Goal: Information Seeking & Learning: Learn about a topic

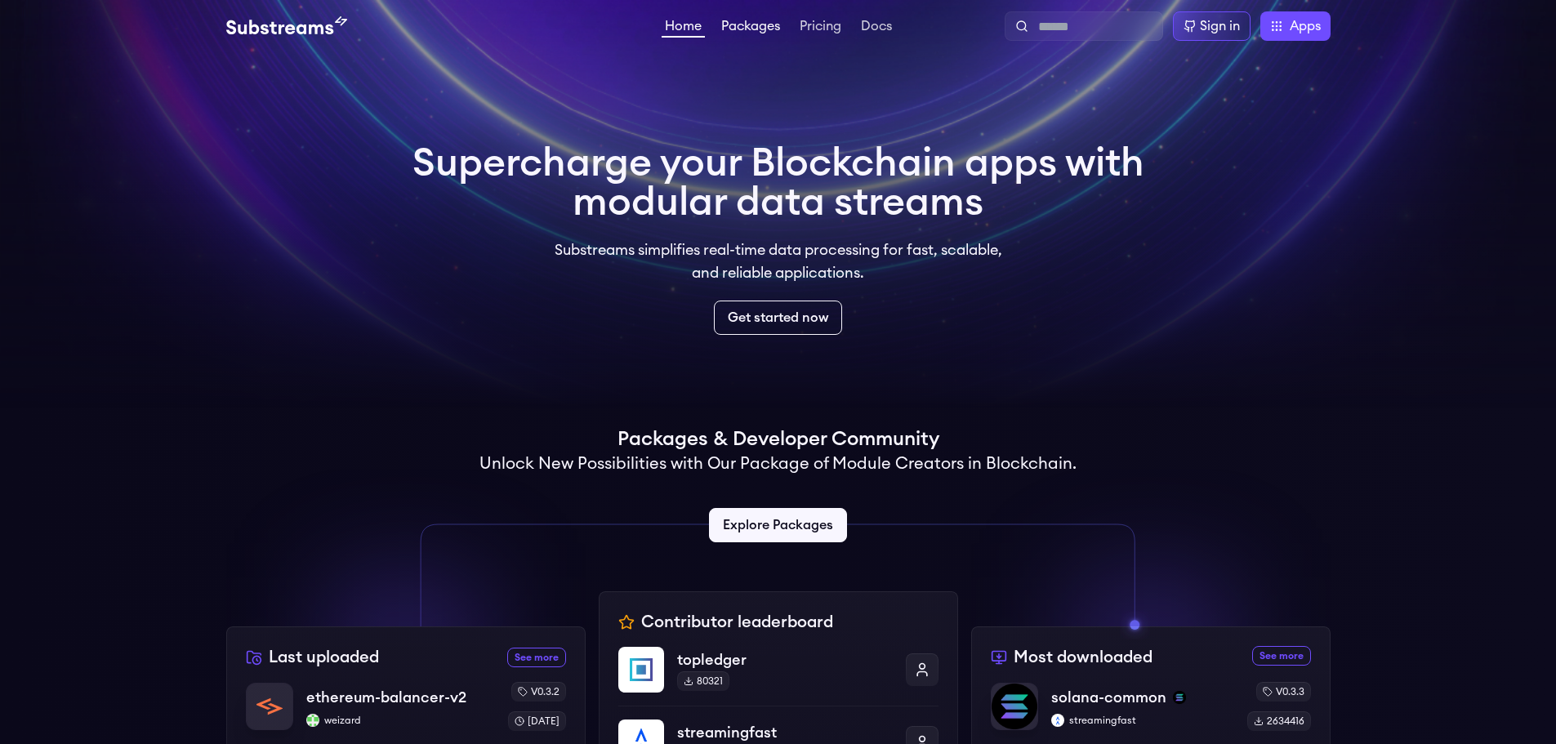
click at [755, 24] on link "Packages" at bounding box center [750, 28] width 65 height 16
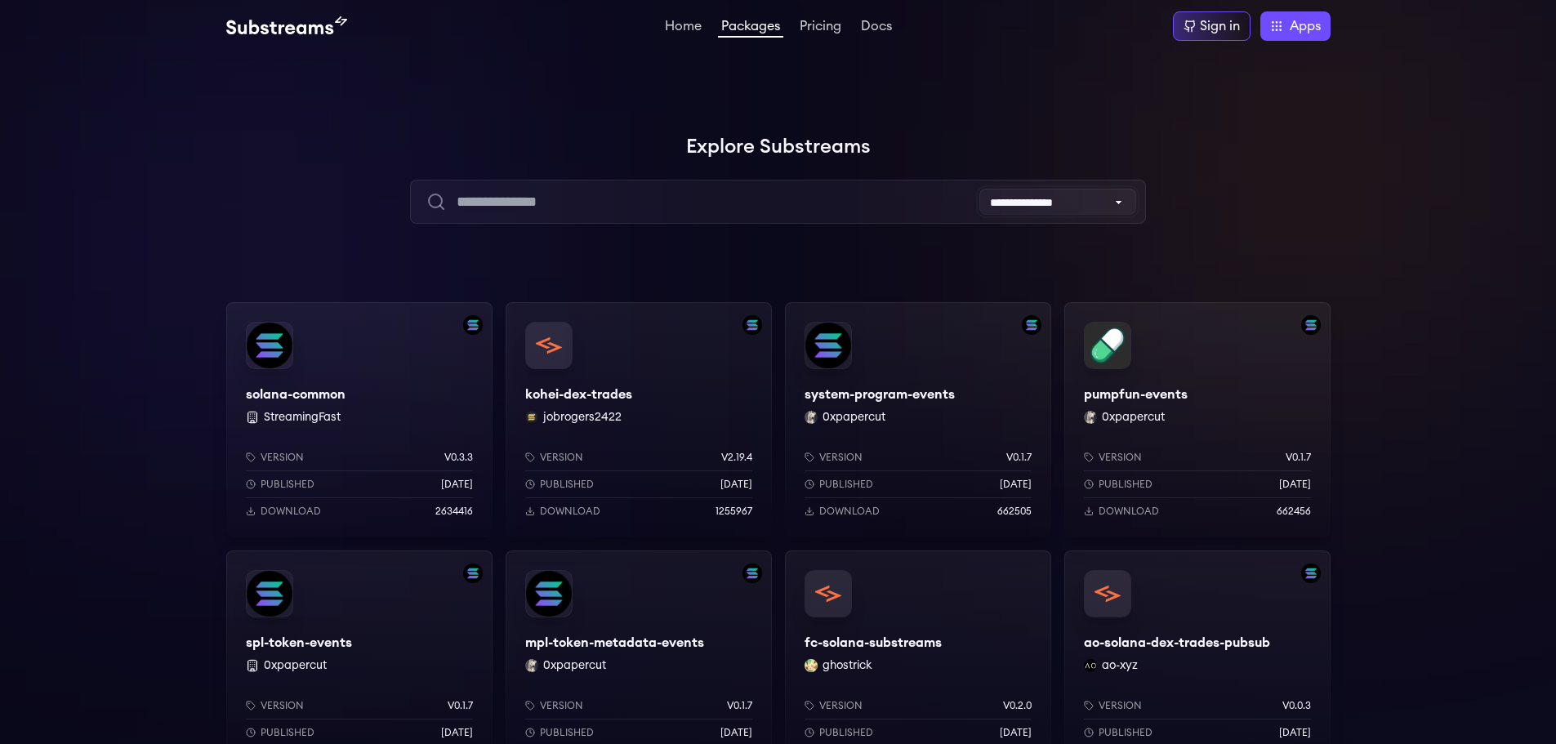
click at [1042, 201] on select "**********" at bounding box center [1057, 202] width 157 height 26
select select "*********"
click at [979, 189] on select "**********" at bounding box center [1057, 202] width 157 height 26
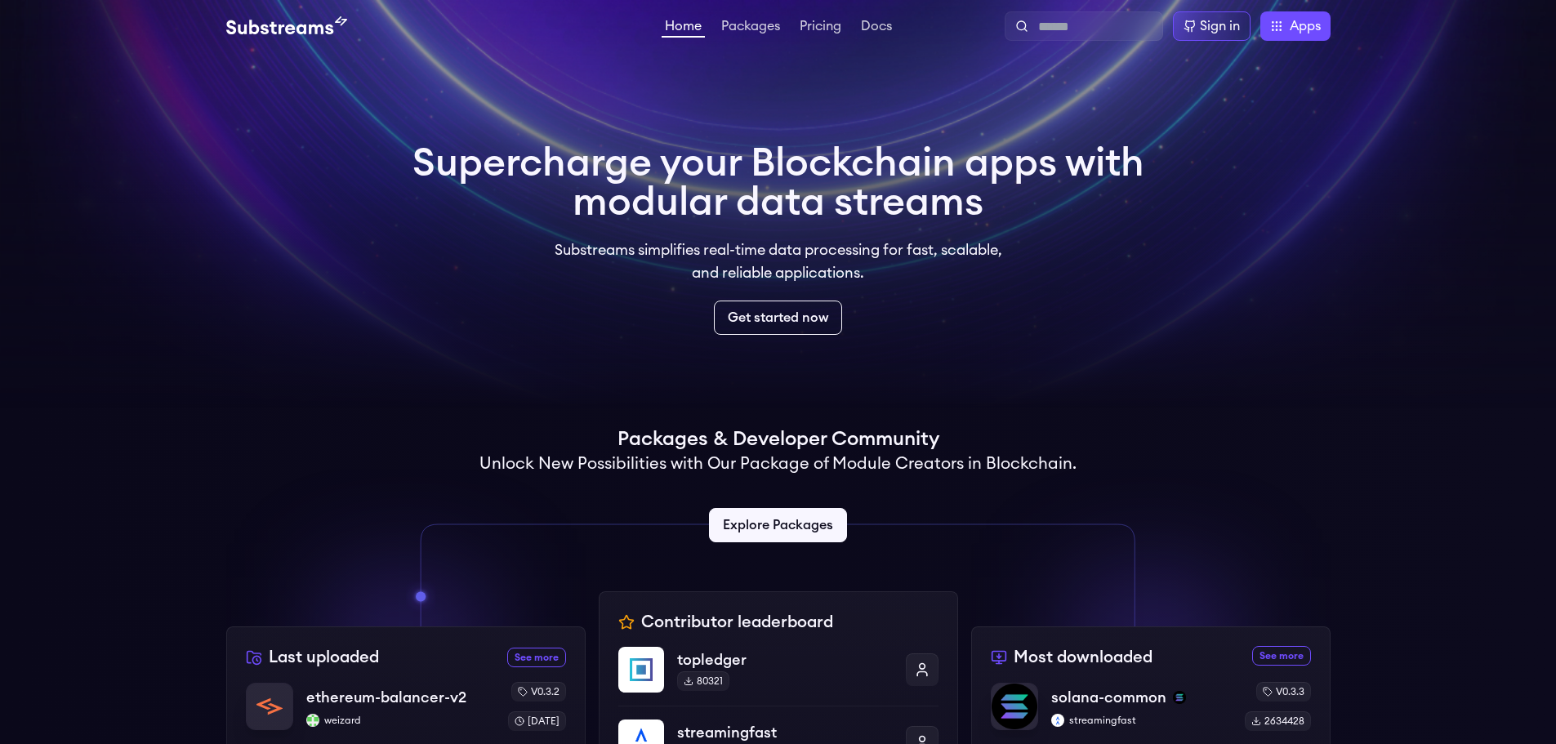
click at [777, 543] on icon at bounding box center [778, 575] width 750 height 102
click at [786, 530] on link "Explore Packages" at bounding box center [778, 525] width 145 height 36
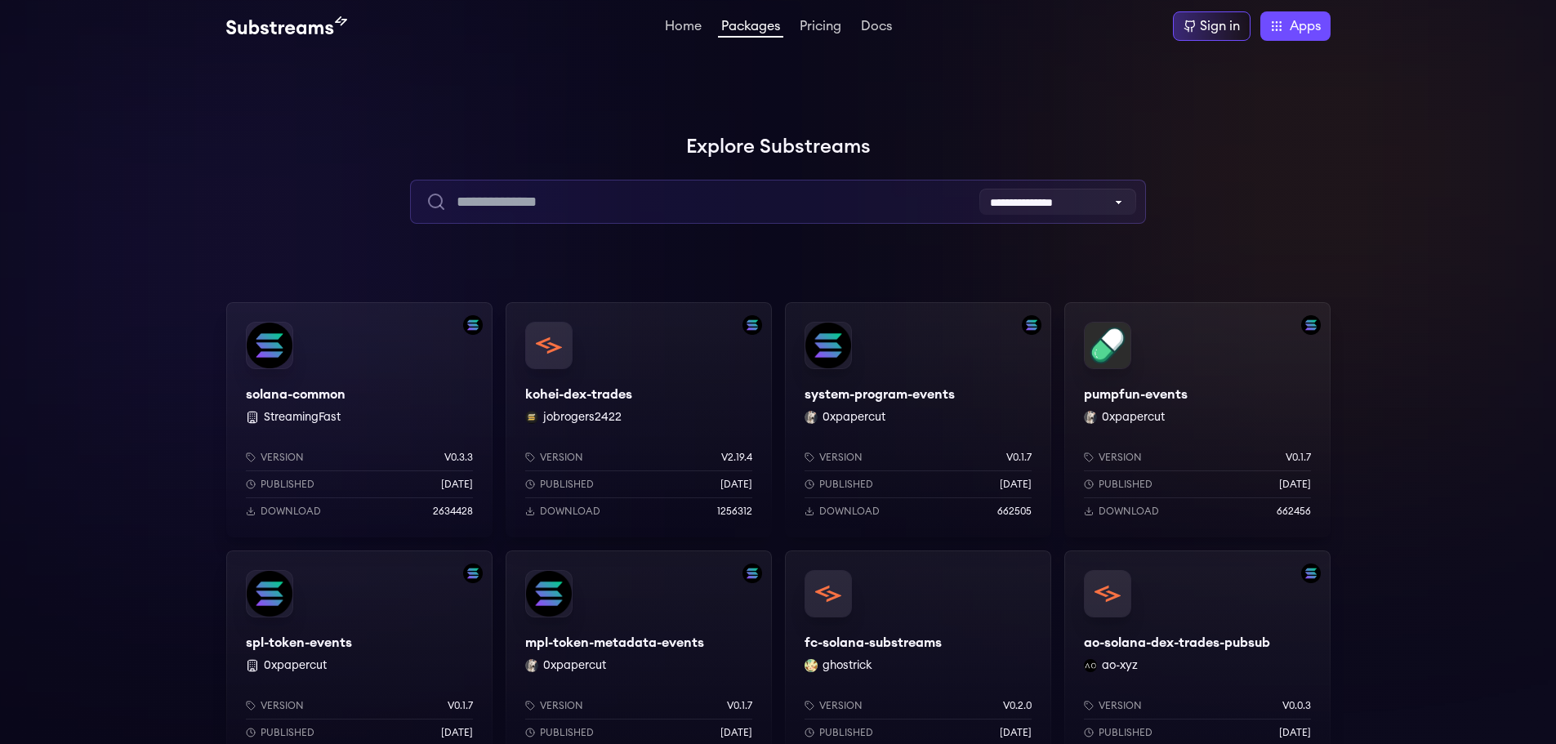
click at [659, 207] on input "text" at bounding box center [778, 202] width 736 height 44
type input "*"
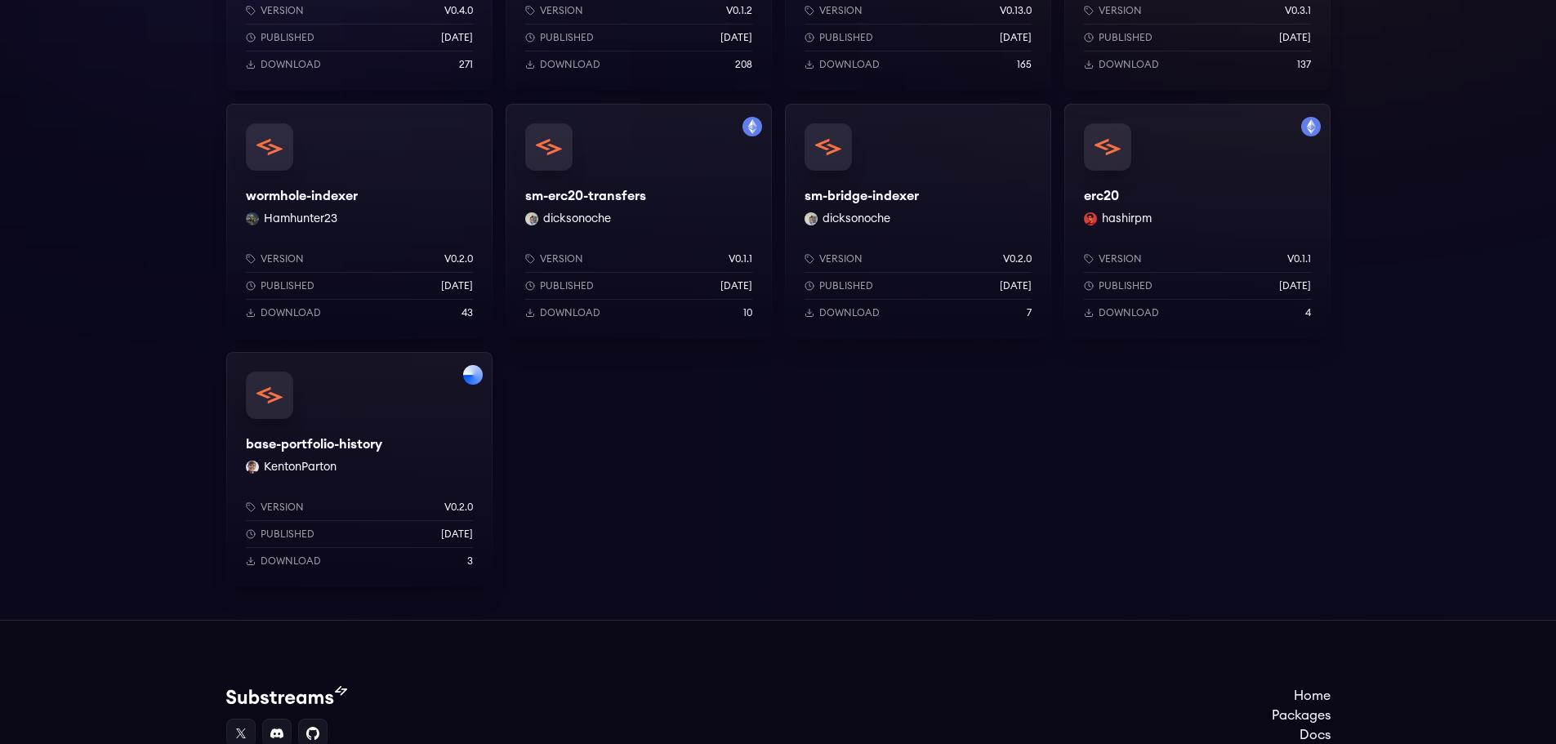
scroll to position [408, 0]
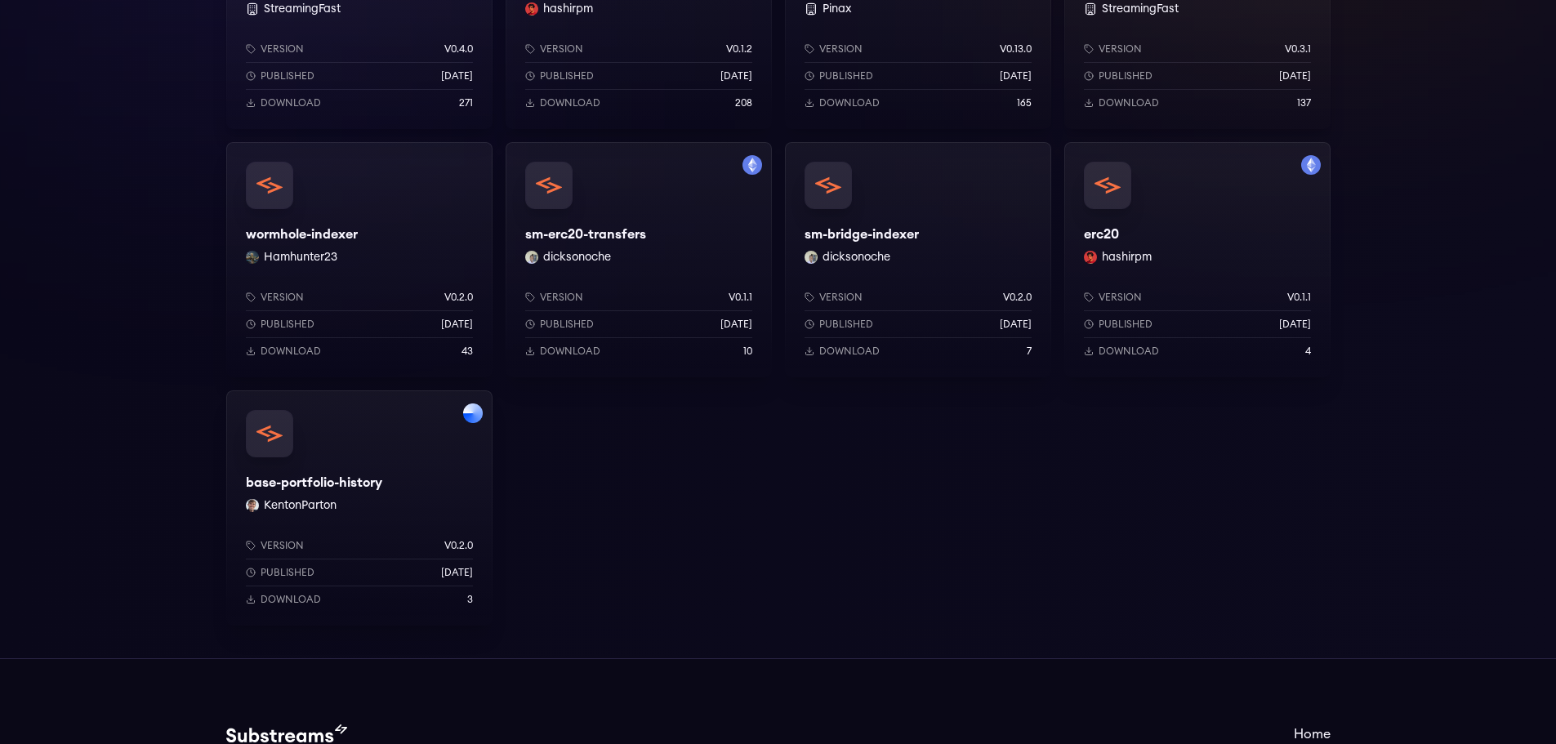
type input "********"
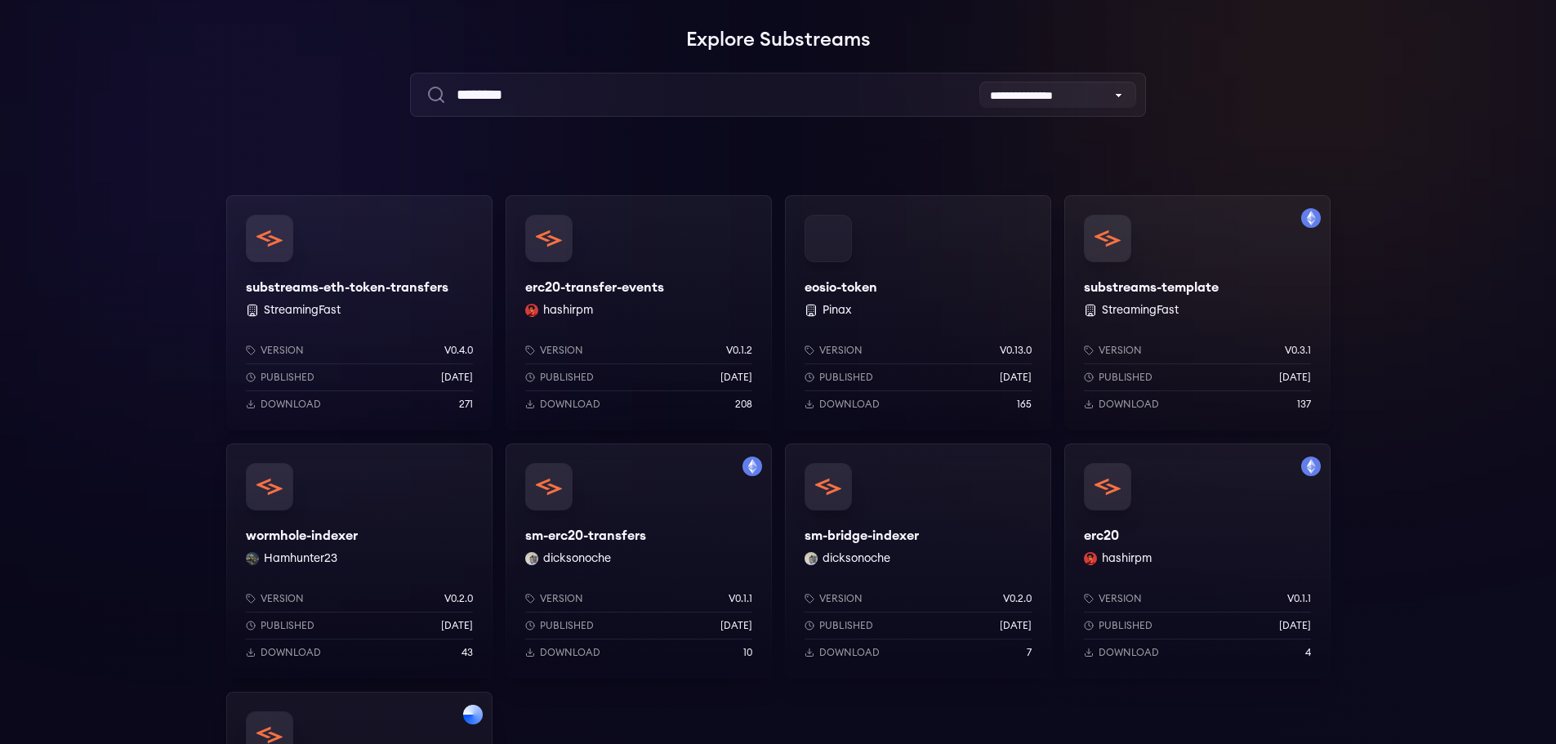
scroll to position [82, 0]
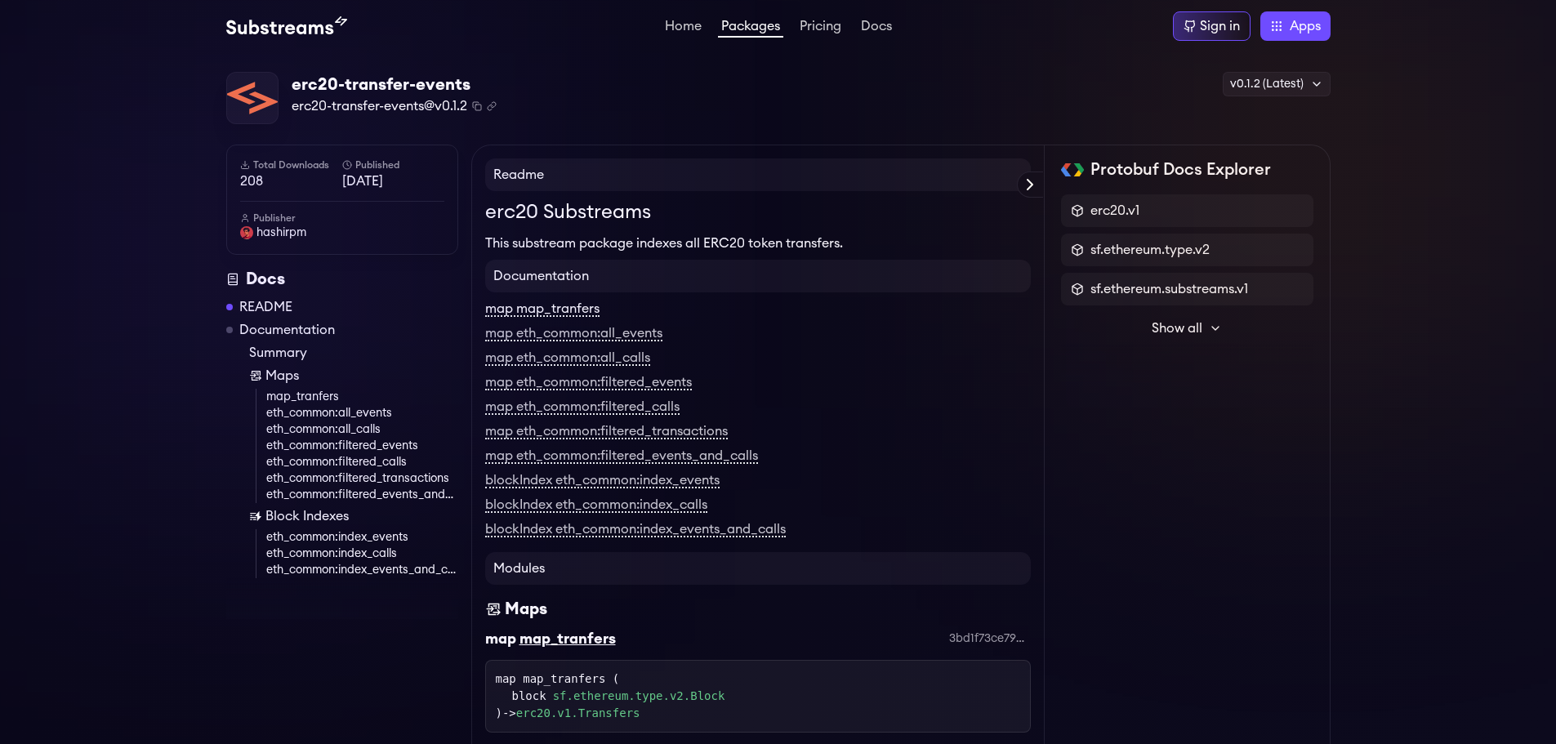
click at [577, 313] on link "map map_tranfers" at bounding box center [542, 309] width 114 height 15
click at [572, 276] on h4 "Documentation" at bounding box center [757, 276] width 545 height 33
drag, startPoint x: 485, startPoint y: 238, endPoint x: 889, endPoint y: 234, distance: 404.2
click at [889, 234] on p "This substream package indexes all ERC20 token transfers." at bounding box center [757, 244] width 545 height 20
click at [879, 214] on div at bounding box center [879, 214] width 0 height 0
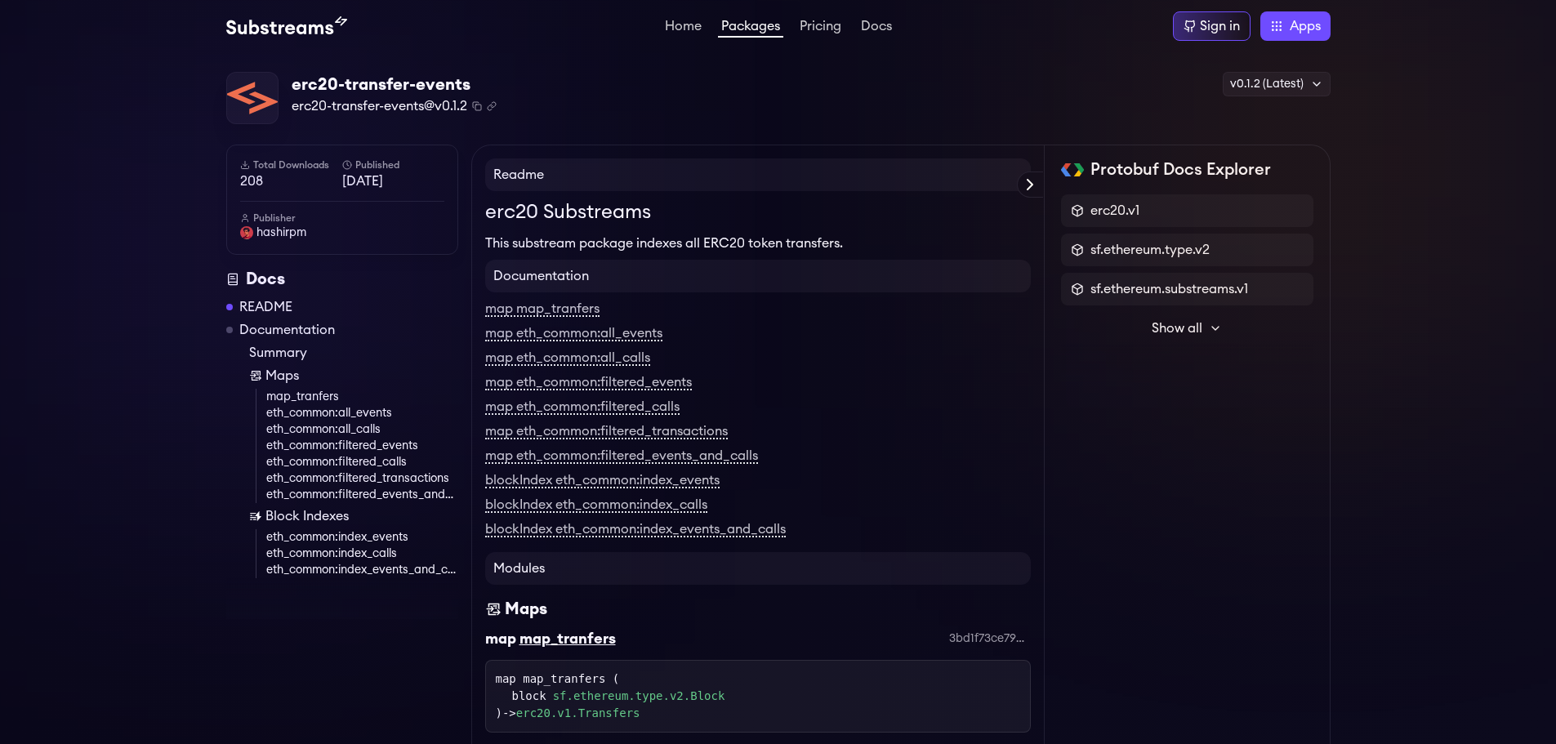
click at [903, 100] on div "erc20-transfer-events erc20-transfer-events@v0.1.2 Copied! Copied! v0.1.2 (Late…" at bounding box center [778, 98] width 1104 height 53
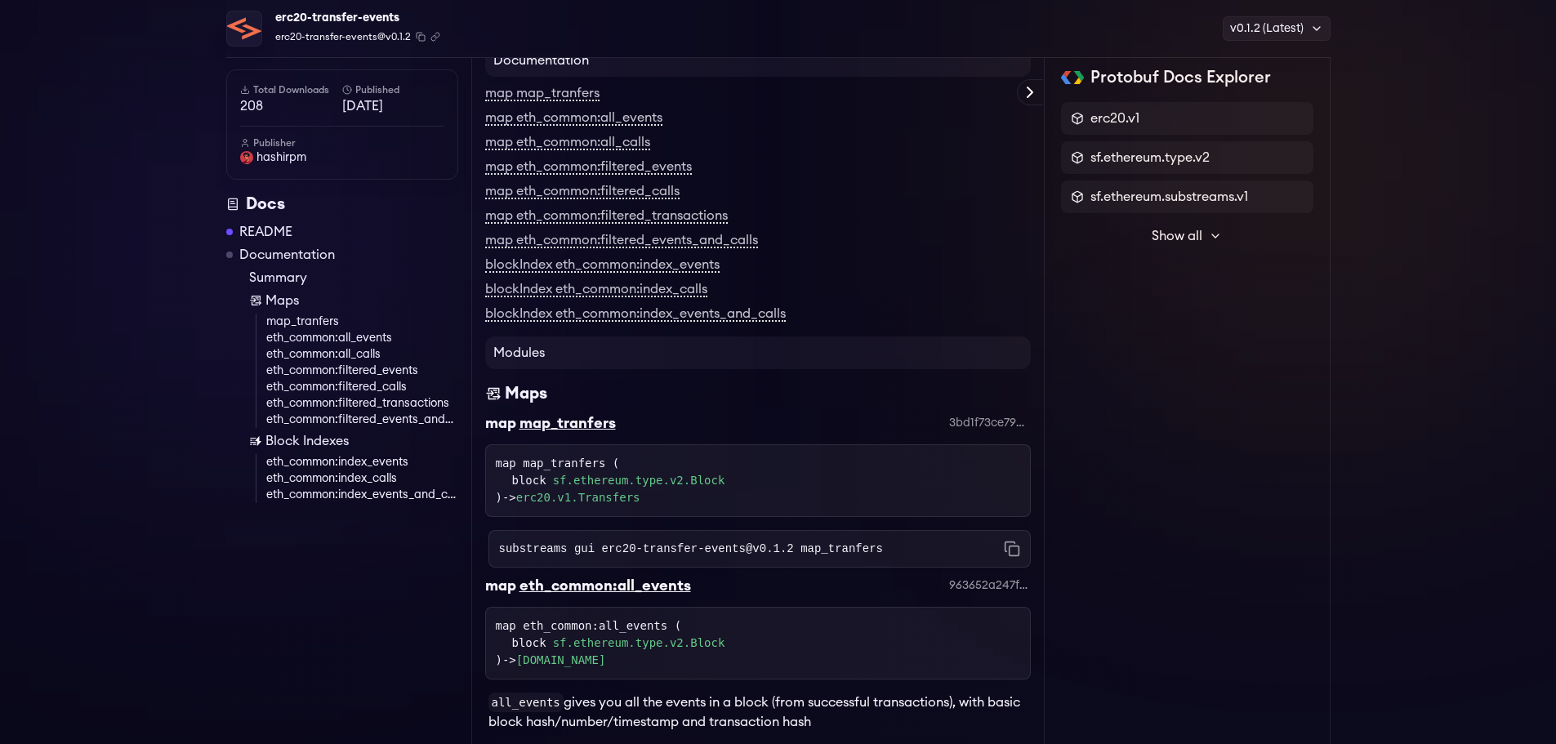
scroll to position [245, 0]
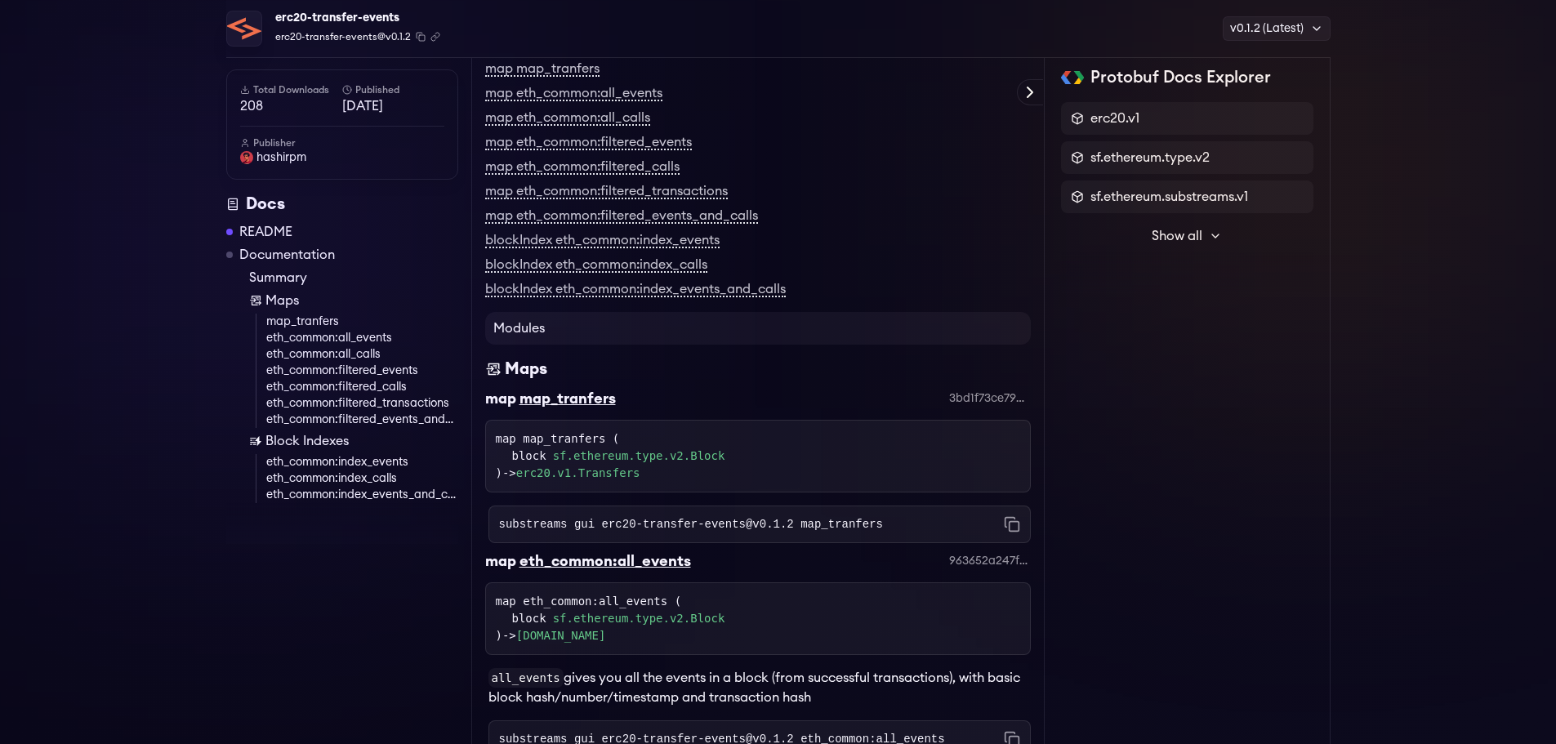
click at [897, 332] on h4 "Modules" at bounding box center [757, 328] width 545 height 33
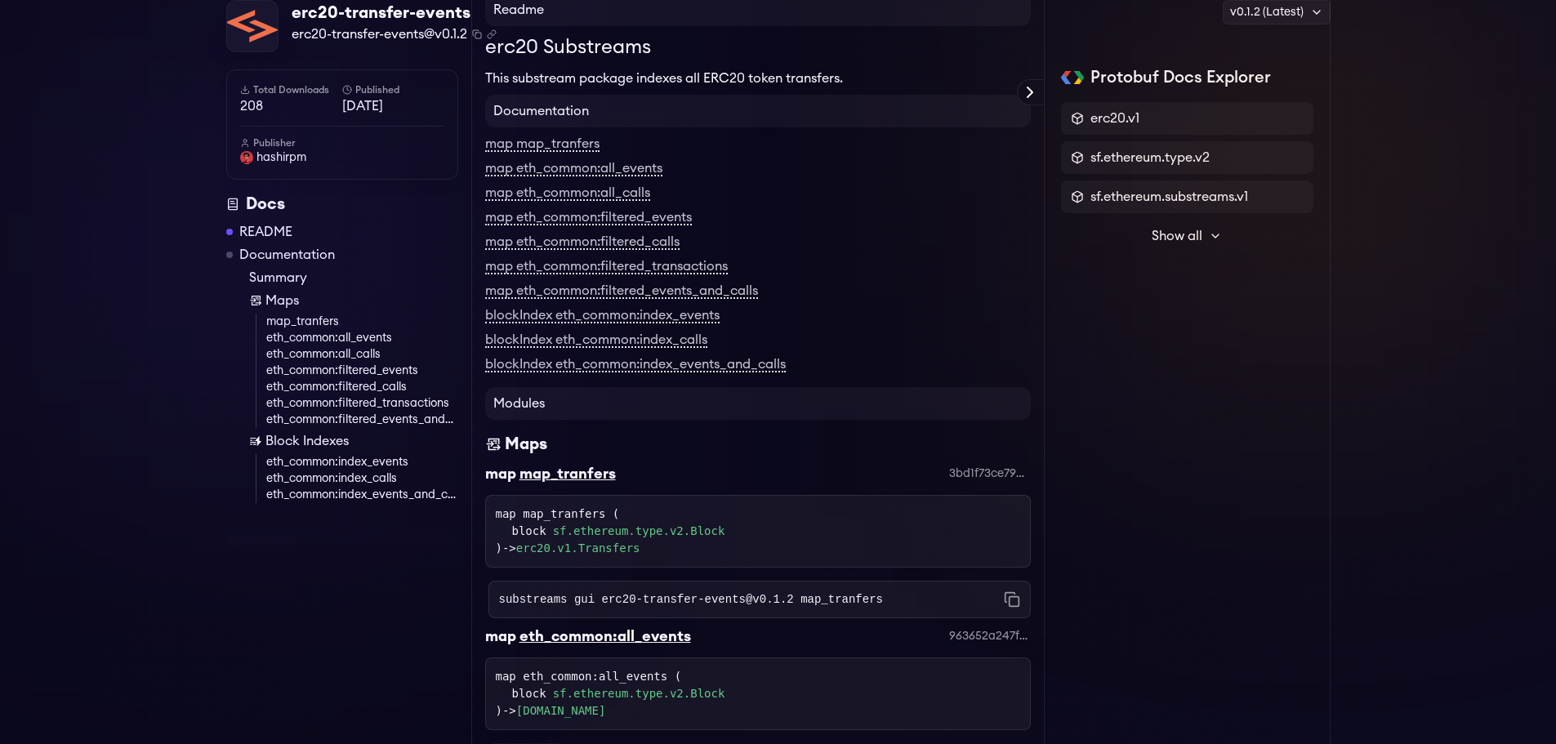
scroll to position [0, 0]
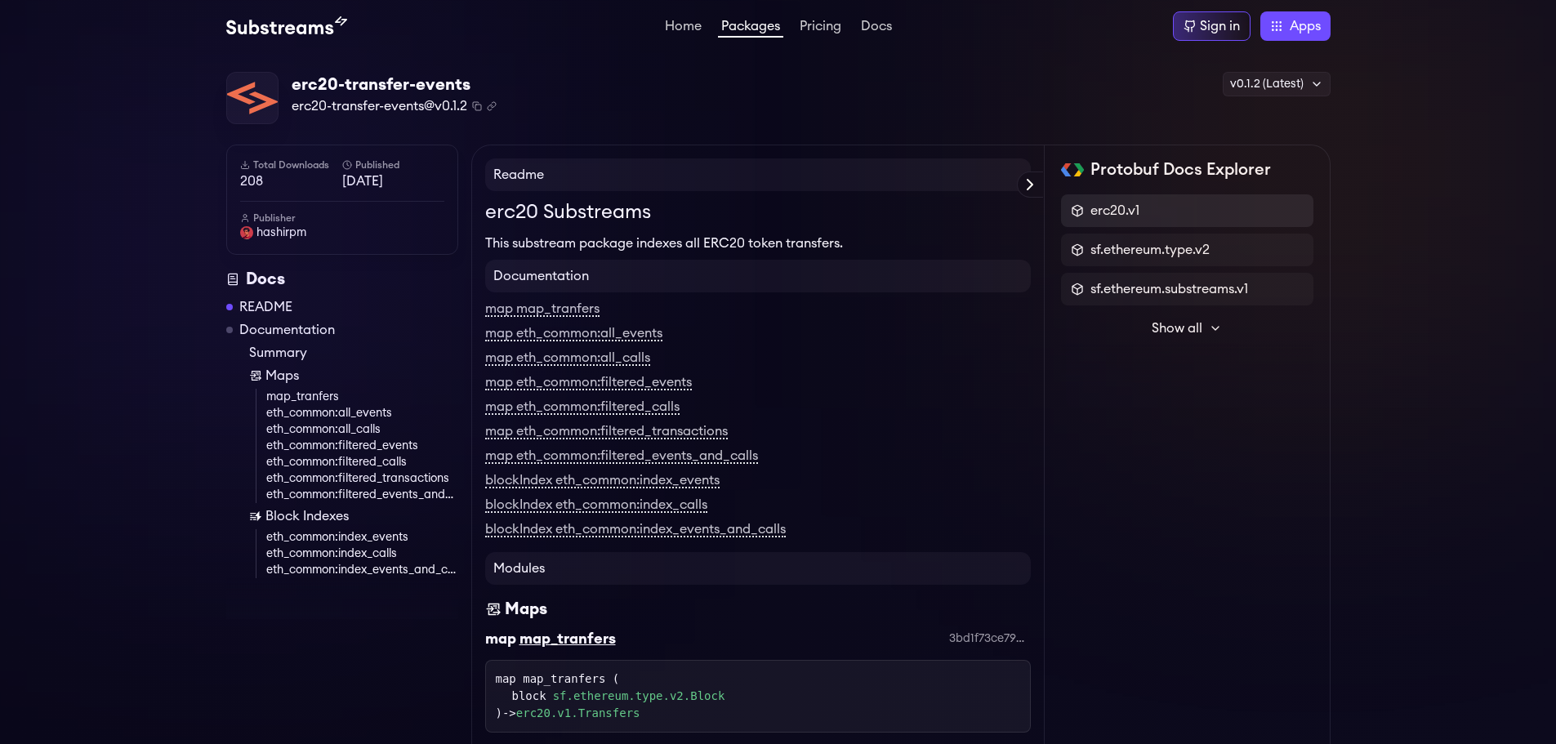
click at [1168, 214] on div "erc20.v1" at bounding box center [1187, 211] width 233 height 20
click at [1177, 337] on span "Show all" at bounding box center [1176, 328] width 51 height 20
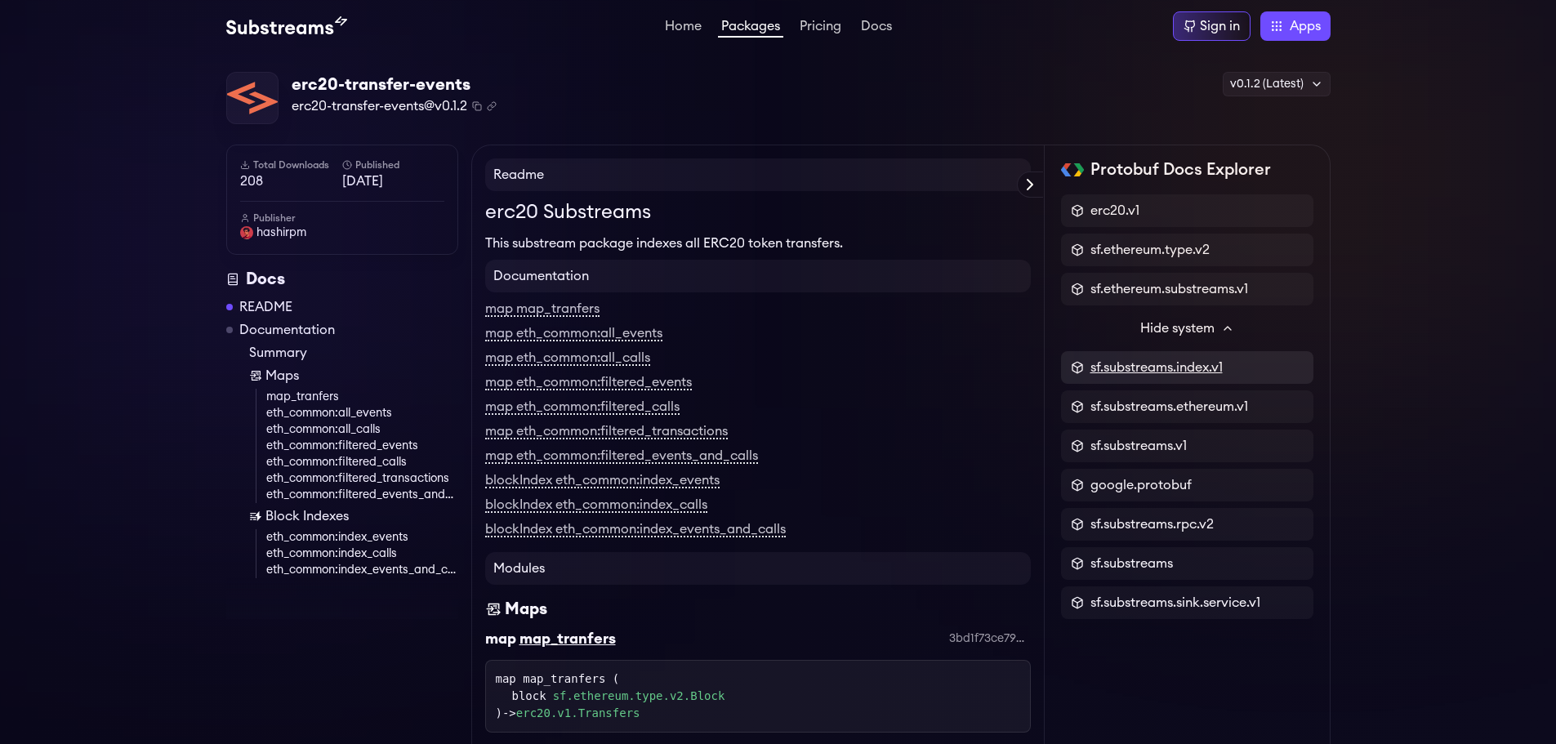
click at [1173, 368] on span "sf.substreams.index.v1" at bounding box center [1156, 368] width 132 height 20
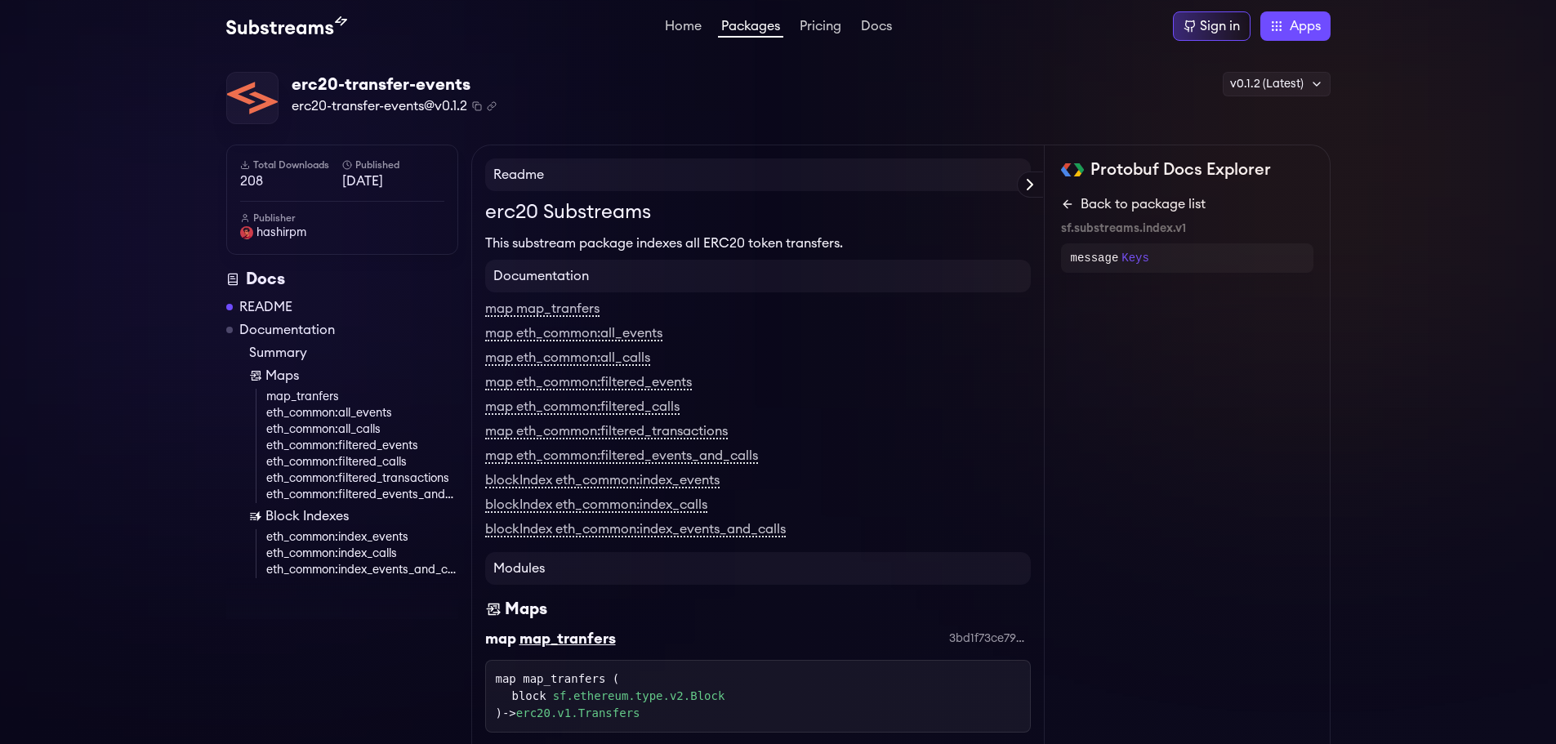
click at [1074, 203] on link "Back to package list" at bounding box center [1187, 204] width 252 height 20
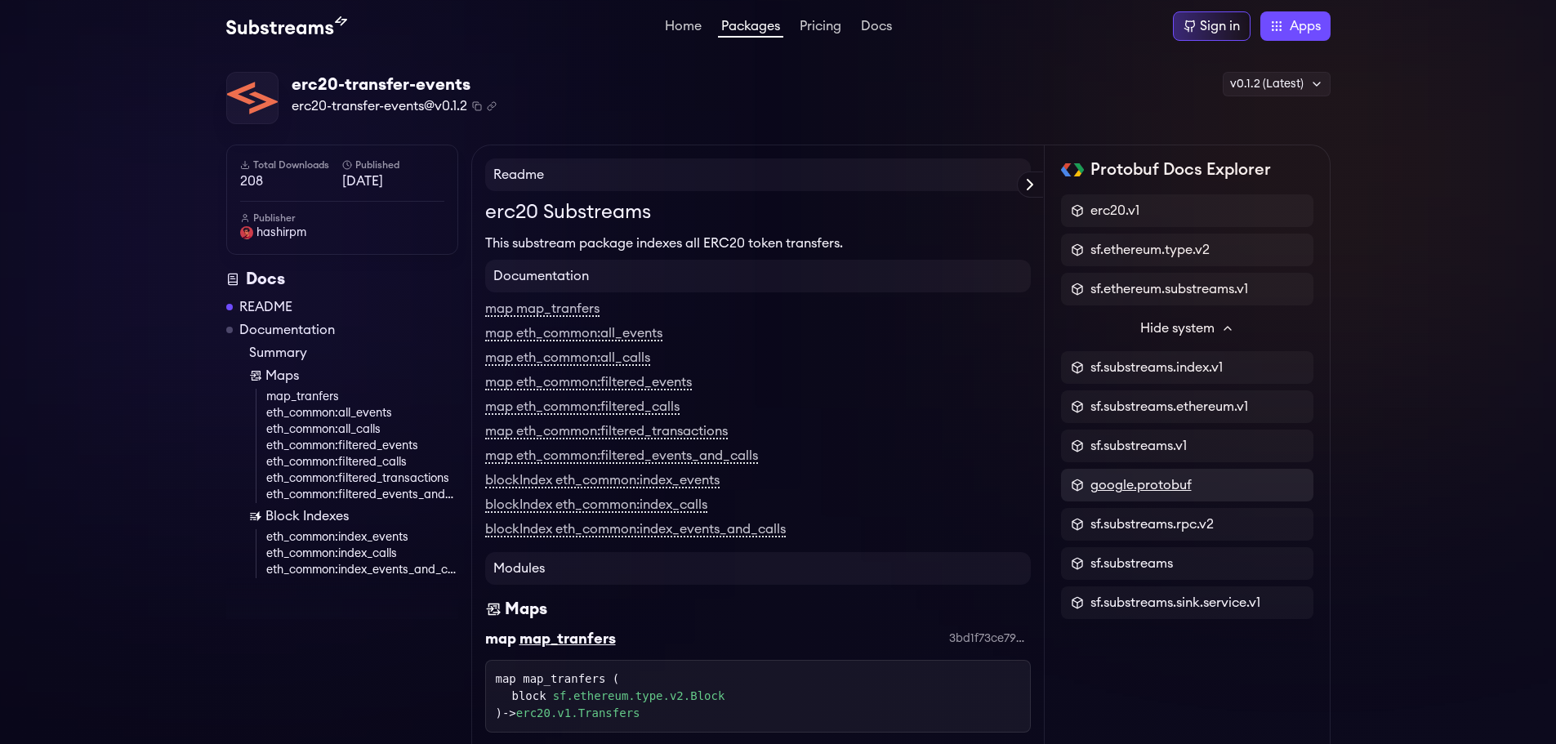
click at [1156, 483] on span "google.protobuf" at bounding box center [1140, 485] width 101 height 20
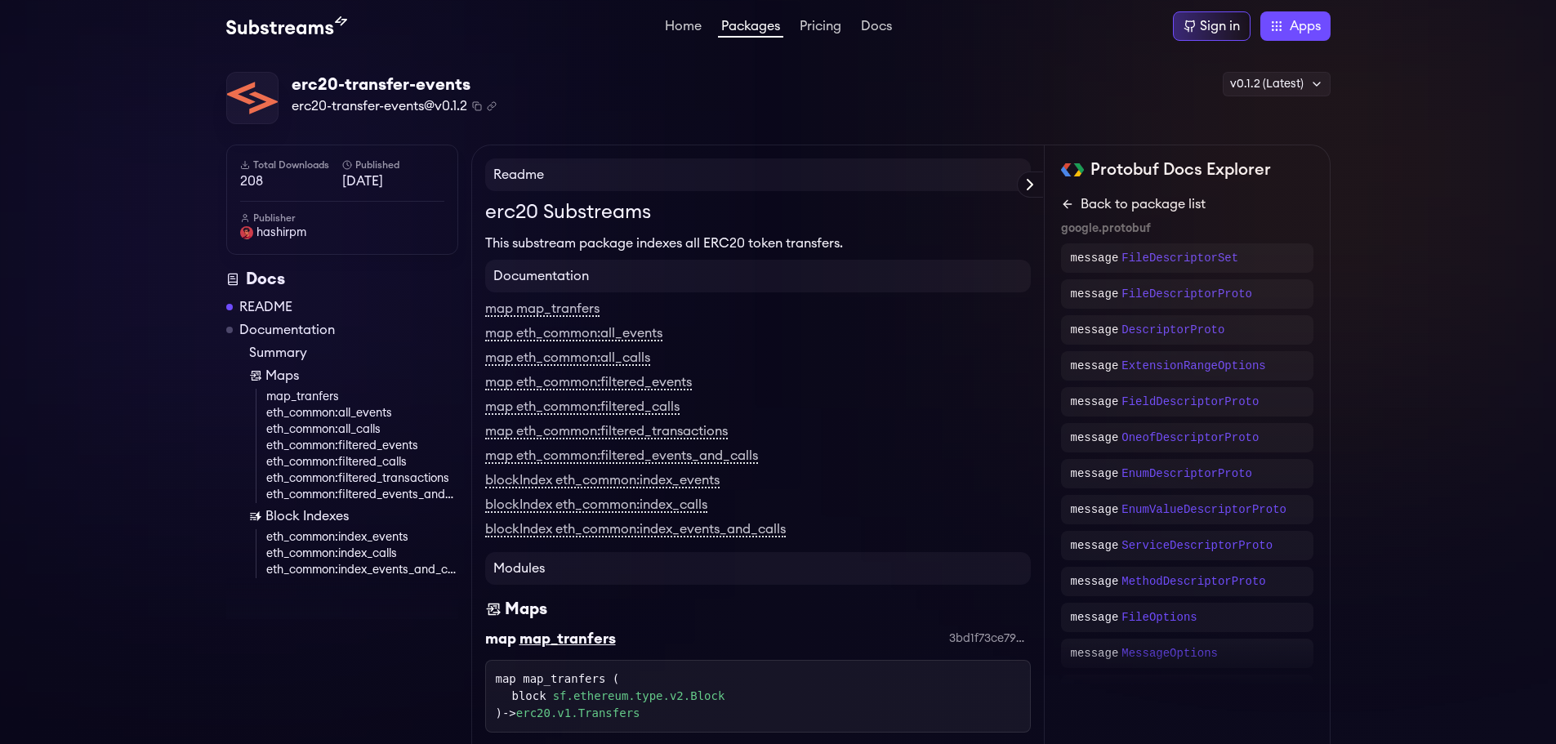
click at [1061, 199] on icon at bounding box center [1067, 204] width 13 height 13
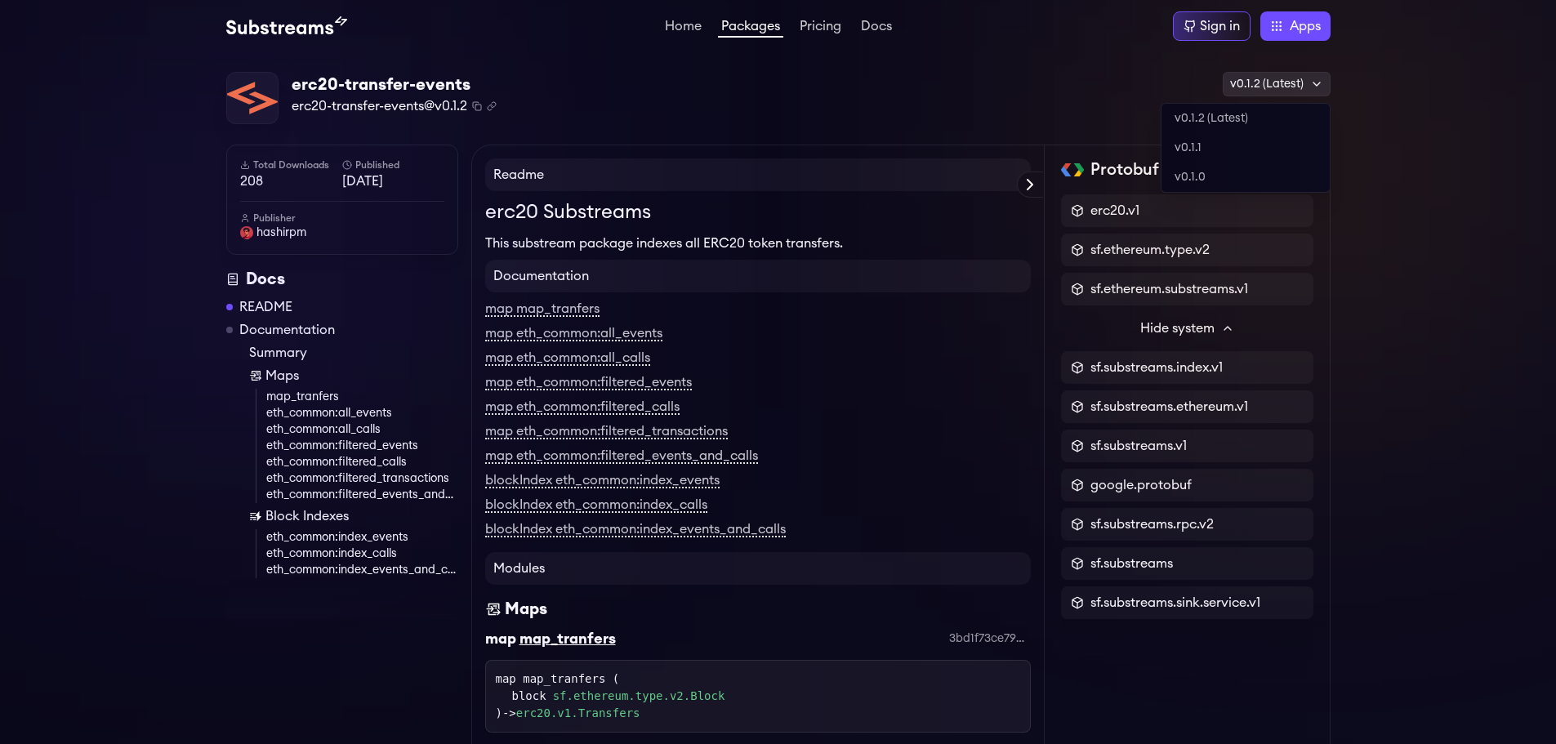
click at [1289, 82] on div "v0.1.2 (Latest)" at bounding box center [1276, 84] width 108 height 24
